Goal: Information Seeking & Learning: Find specific fact

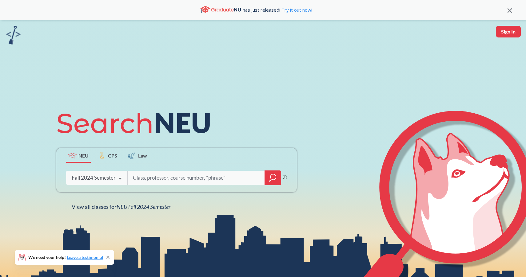
click at [101, 180] on div "Fall 2024 Semester" at bounding box center [94, 178] width 44 height 7
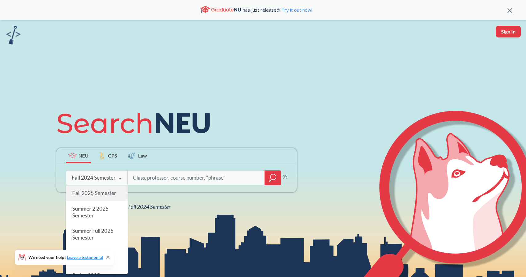
click at [100, 198] on div "Fall 2025 Semester" at bounding box center [97, 193] width 62 height 15
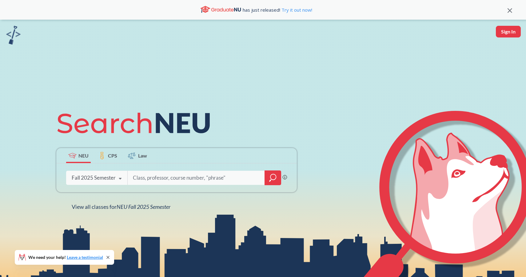
click at [151, 179] on input "search" at bounding box center [196, 177] width 128 height 13
type input "cs 5004"
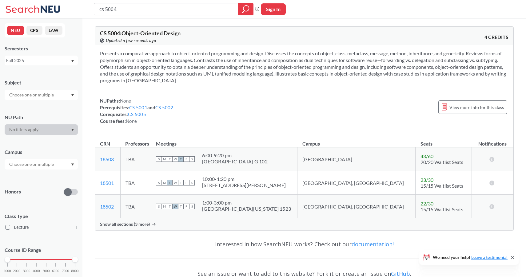
click at [125, 227] on span "Show all sections (3 more)" at bounding box center [125, 225] width 50 height 6
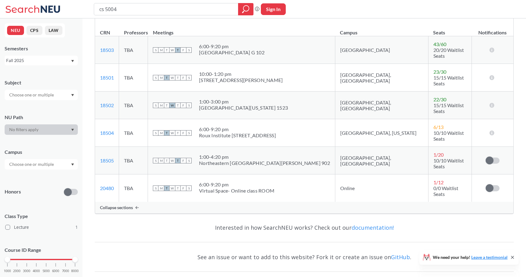
scroll to position [123, 0]
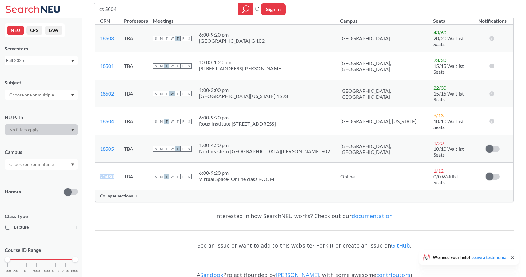
drag, startPoint x: 116, startPoint y: 156, endPoint x: 96, endPoint y: 157, distance: 20.3
click at [96, 163] on td "20480 View this section on Banner." at bounding box center [107, 177] width 24 height 28
copy link "20480"
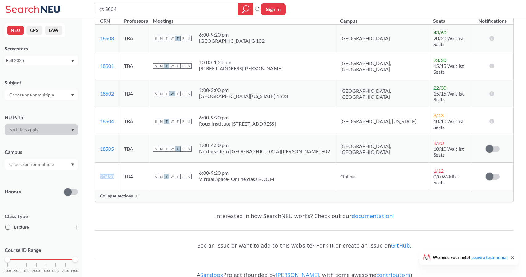
click at [109, 174] on link "20480" at bounding box center [107, 177] width 14 height 6
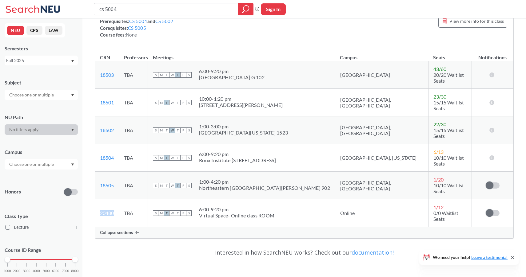
scroll to position [45, 0]
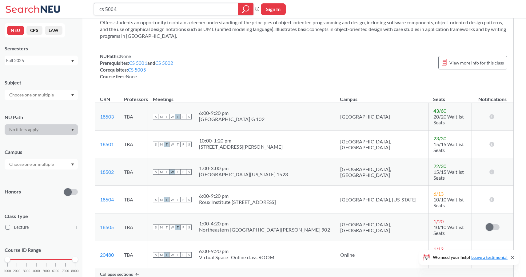
click at [126, 7] on input "cs 5004" at bounding box center [166, 9] width 135 height 10
type input "cs 5005"
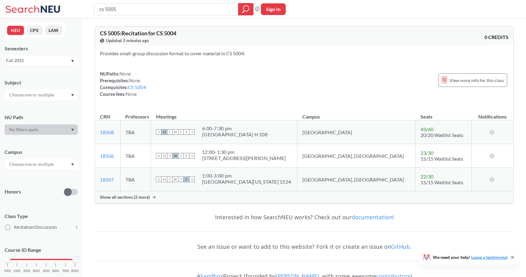
click at [128, 197] on span "Show all sections (2 more)" at bounding box center [125, 198] width 50 height 6
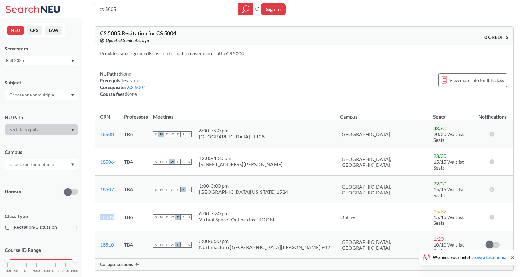
drag, startPoint x: 118, startPoint y: 204, endPoint x: 97, endPoint y: 204, distance: 20.9
click at [97, 204] on td "18509 View this section on Banner." at bounding box center [107, 217] width 24 height 28
copy link "18509"
click at [135, 11] on input "cs 5005" at bounding box center [166, 9] width 135 height 10
type input "c"
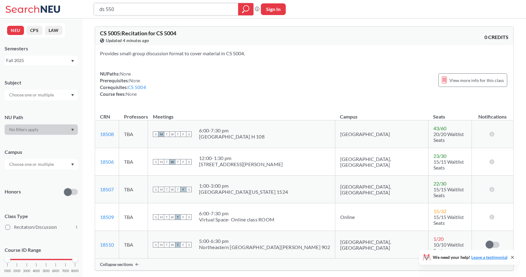
type input "ds 5500"
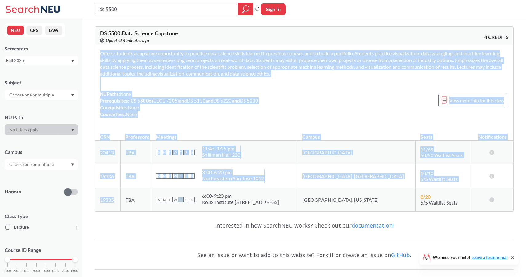
drag, startPoint x: 116, startPoint y: 200, endPoint x: 94, endPoint y: 200, distance: 21.5
click at [94, 200] on div "DS 5500 : Data Science Capstone View this course on Banner. Updated 4 minutes a…" at bounding box center [303, 164] width 443 height 292
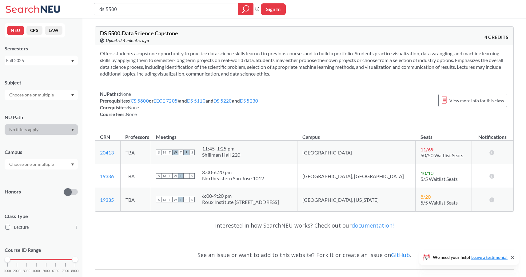
click at [120, 205] on td "19335 View this section on Banner." at bounding box center [107, 200] width 25 height 24
drag, startPoint x: 116, startPoint y: 198, endPoint x: 100, endPoint y: 202, distance: 17.0
click at [100, 202] on td "19335 View this section on Banner." at bounding box center [107, 200] width 25 height 24
copy link "19335"
